Goal: Information Seeking & Learning: Learn about a topic

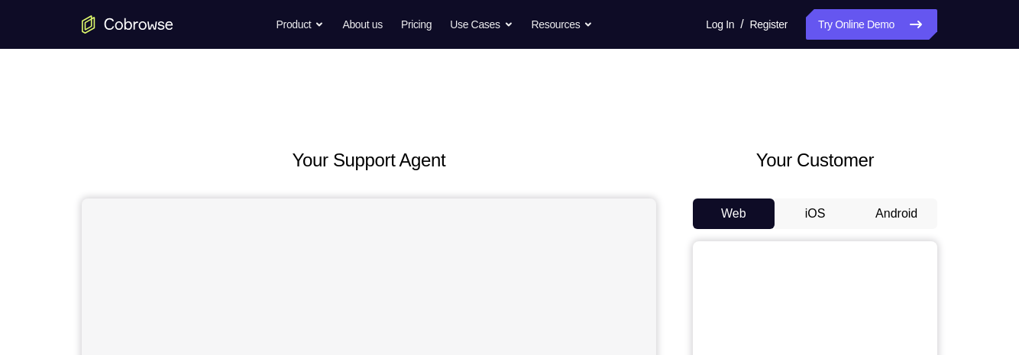
click at [805, 199] on button "iOS" at bounding box center [816, 214] width 82 height 31
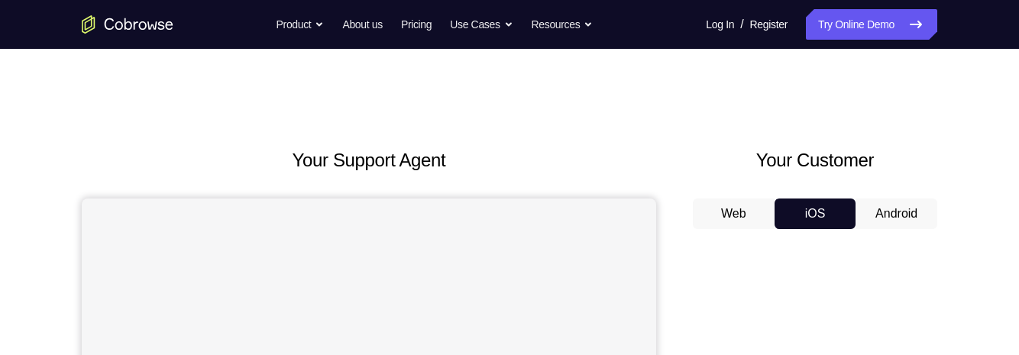
click at [915, 222] on button "Android" at bounding box center [897, 214] width 82 height 31
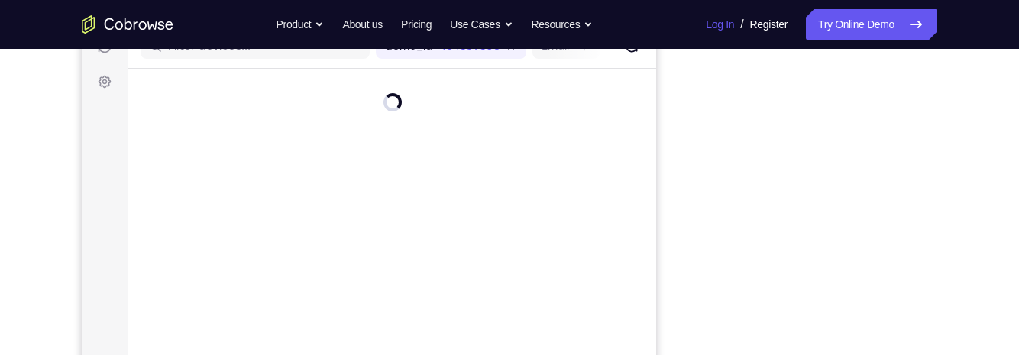
scroll to position [220, 0]
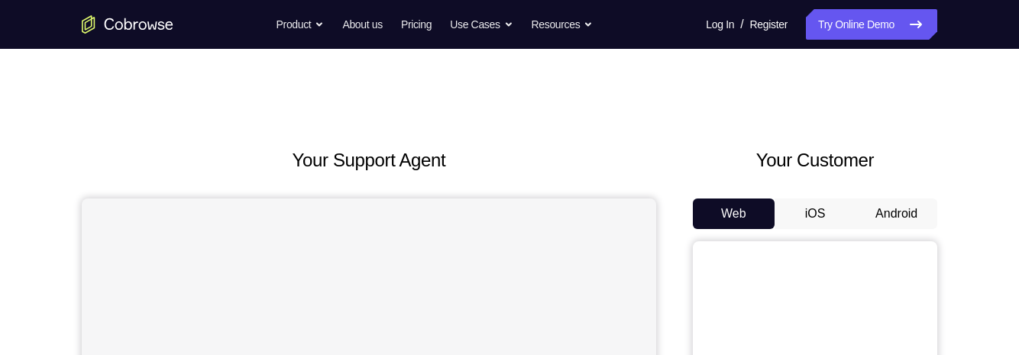
click at [807, 225] on button "iOS" at bounding box center [816, 214] width 82 height 31
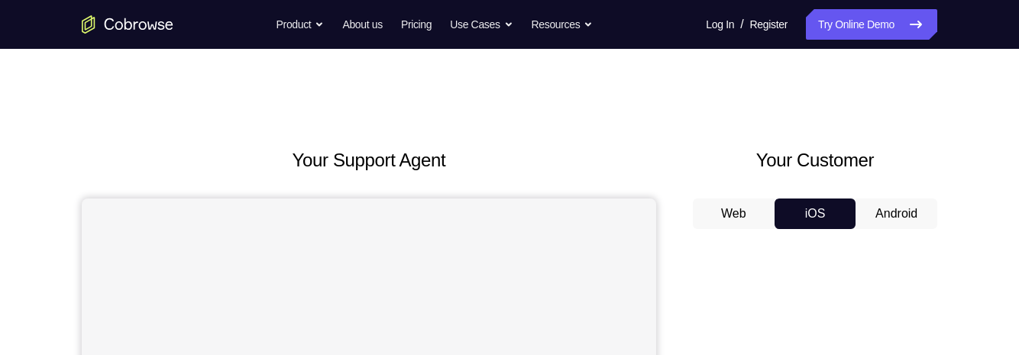
click at [872, 212] on button "Android" at bounding box center [897, 214] width 82 height 31
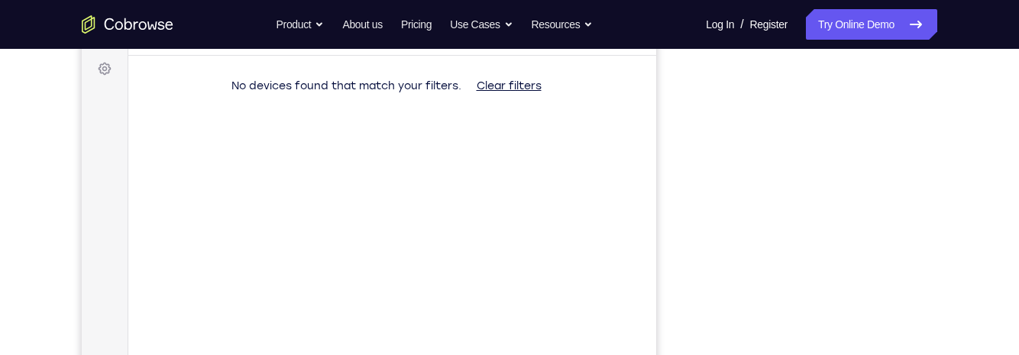
click at [990, 212] on div "Your Support Agent Your Customer Web iOS Android Next Steps We’d be happy to gi…" at bounding box center [510, 330] width 978 height 1008
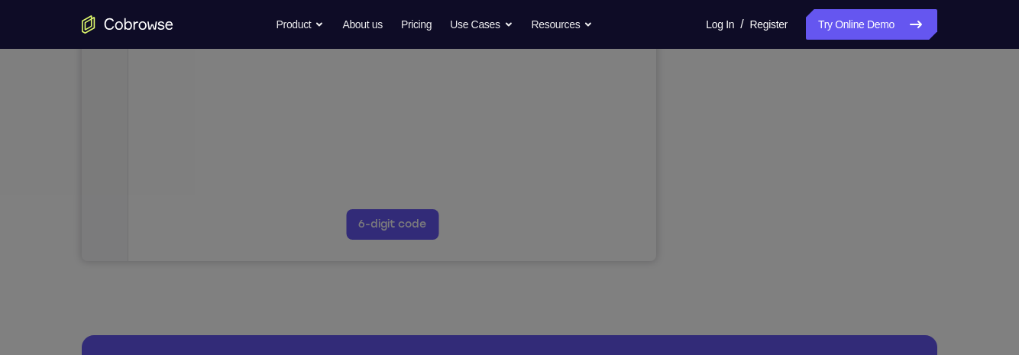
click at [812, 231] on icon at bounding box center [509, 100] width 1019 height 510
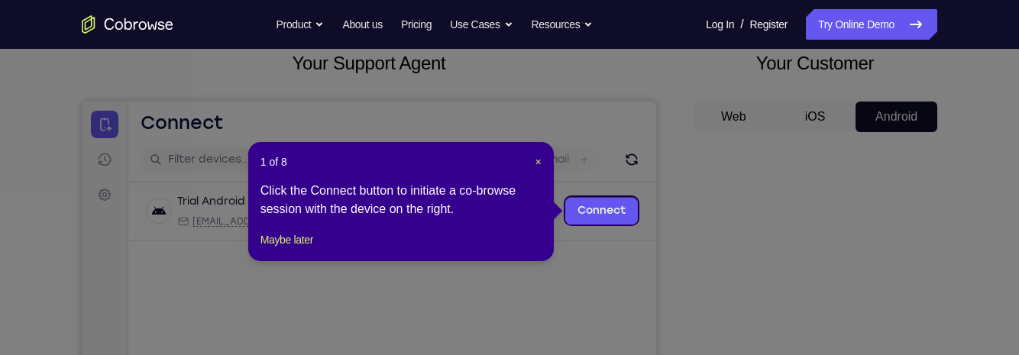
scroll to position [96, 0]
click at [540, 164] on span "×" at bounding box center [539, 163] width 6 height 12
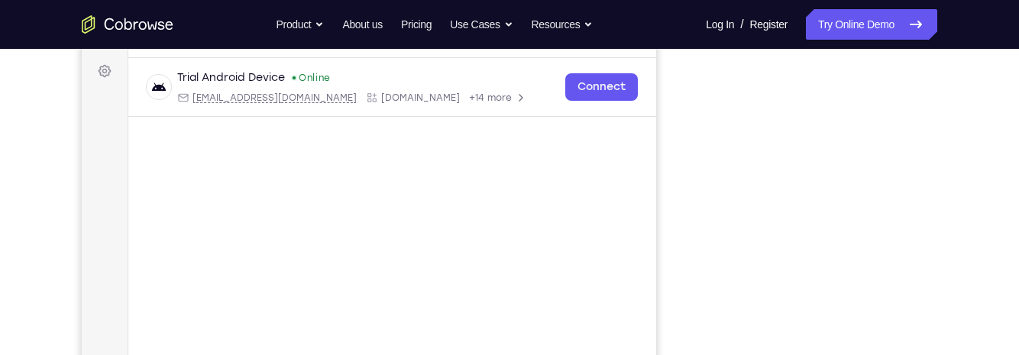
scroll to position [218, 0]
click at [614, 146] on div "Trial Android Device Online [EMAIL_ADDRESS][DOMAIN_NAME] [DOMAIN_NAME] +14 more…" at bounding box center [392, 127] width 528 height 132
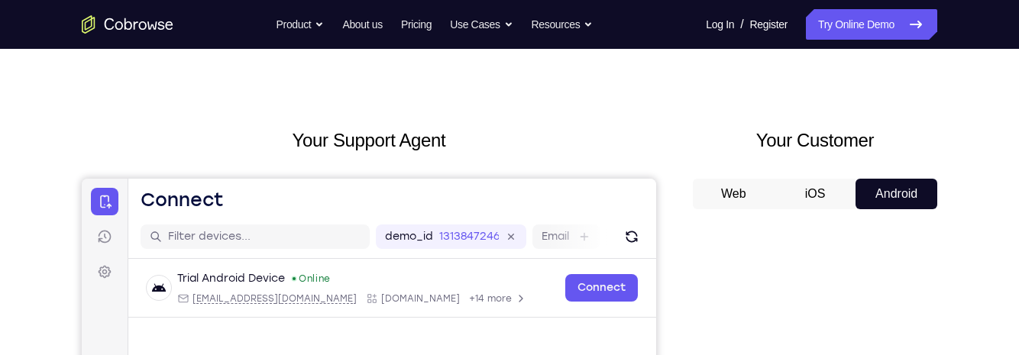
scroll to position [0, 0]
